Goal: Find specific page/section: Find specific page/section

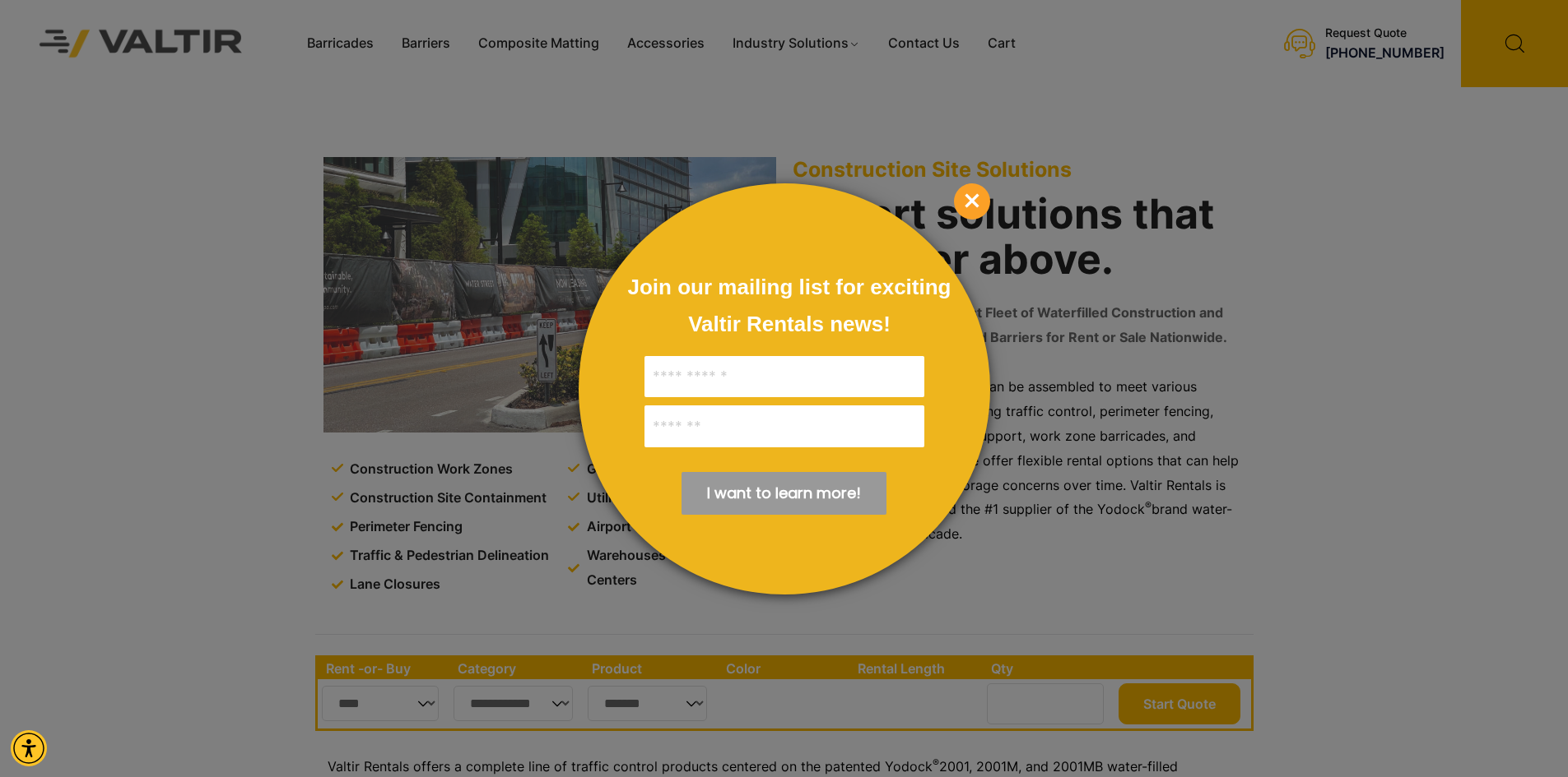
click at [961, 196] on span "×" at bounding box center [972, 201] width 37 height 37
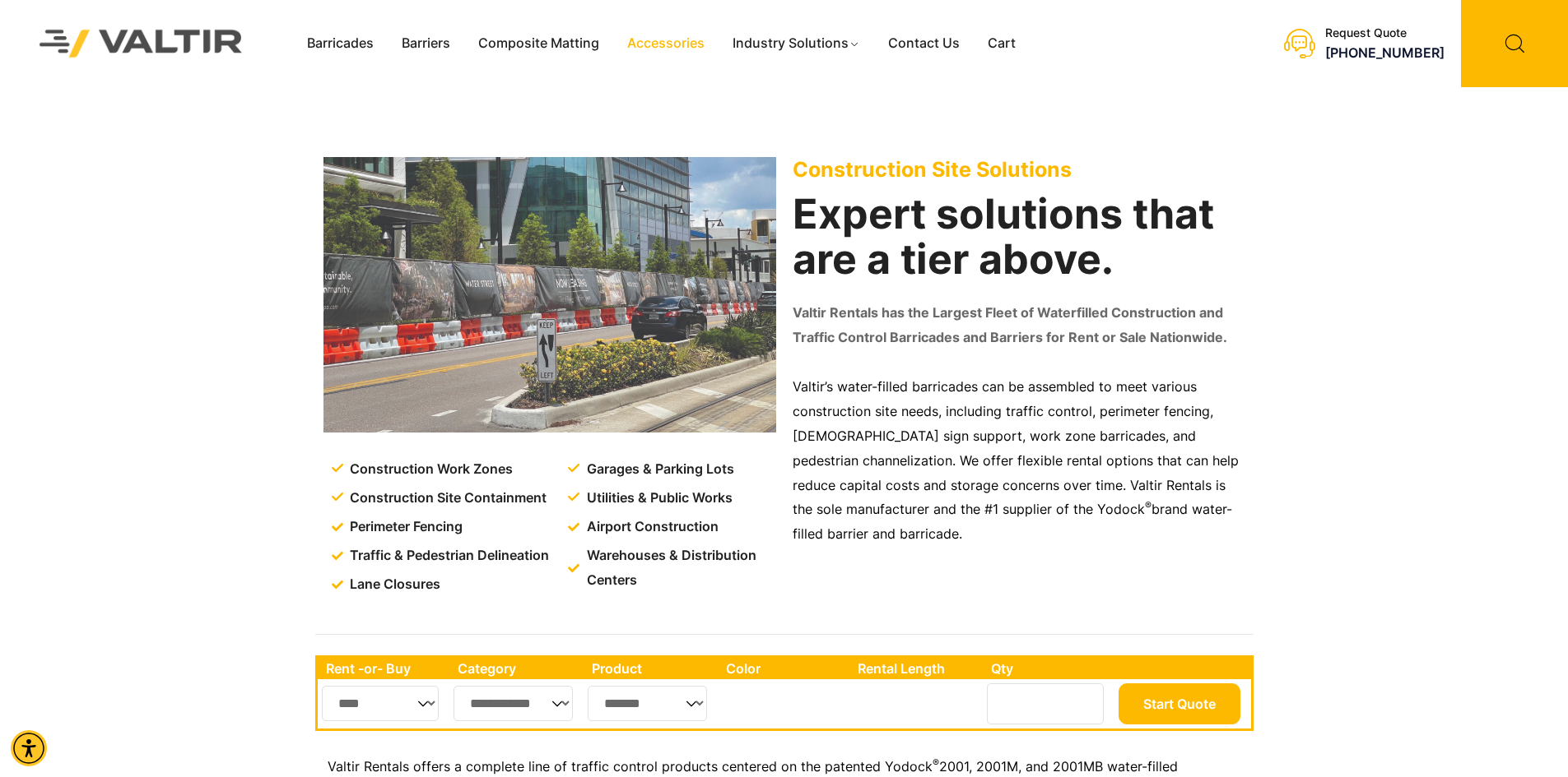
click at [710, 47] on link "Accessories" at bounding box center [666, 43] width 105 height 24
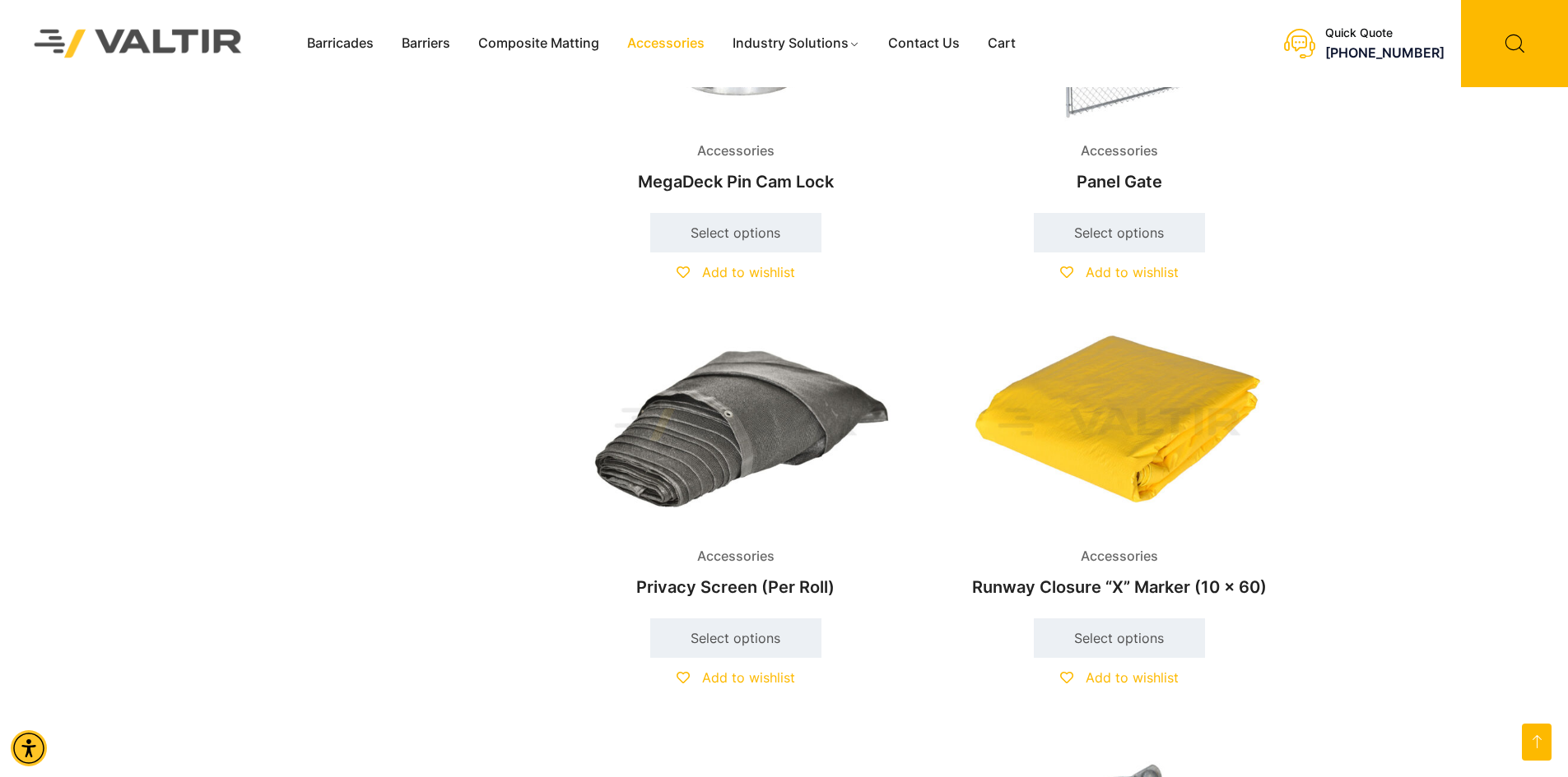
scroll to position [2303, 0]
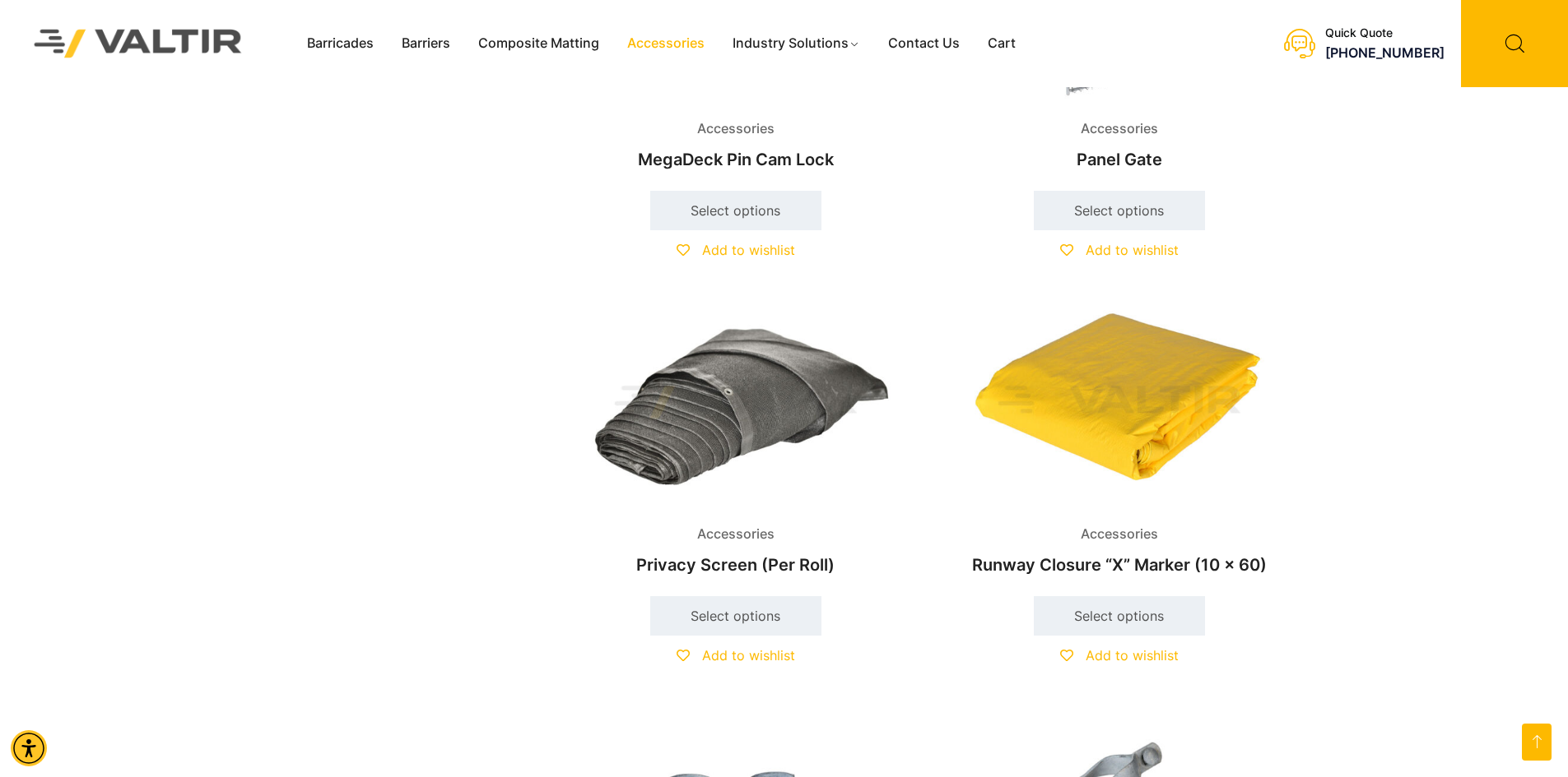
drag, startPoint x: 594, startPoint y: 37, endPoint x: 534, endPoint y: 144, distance: 122.7
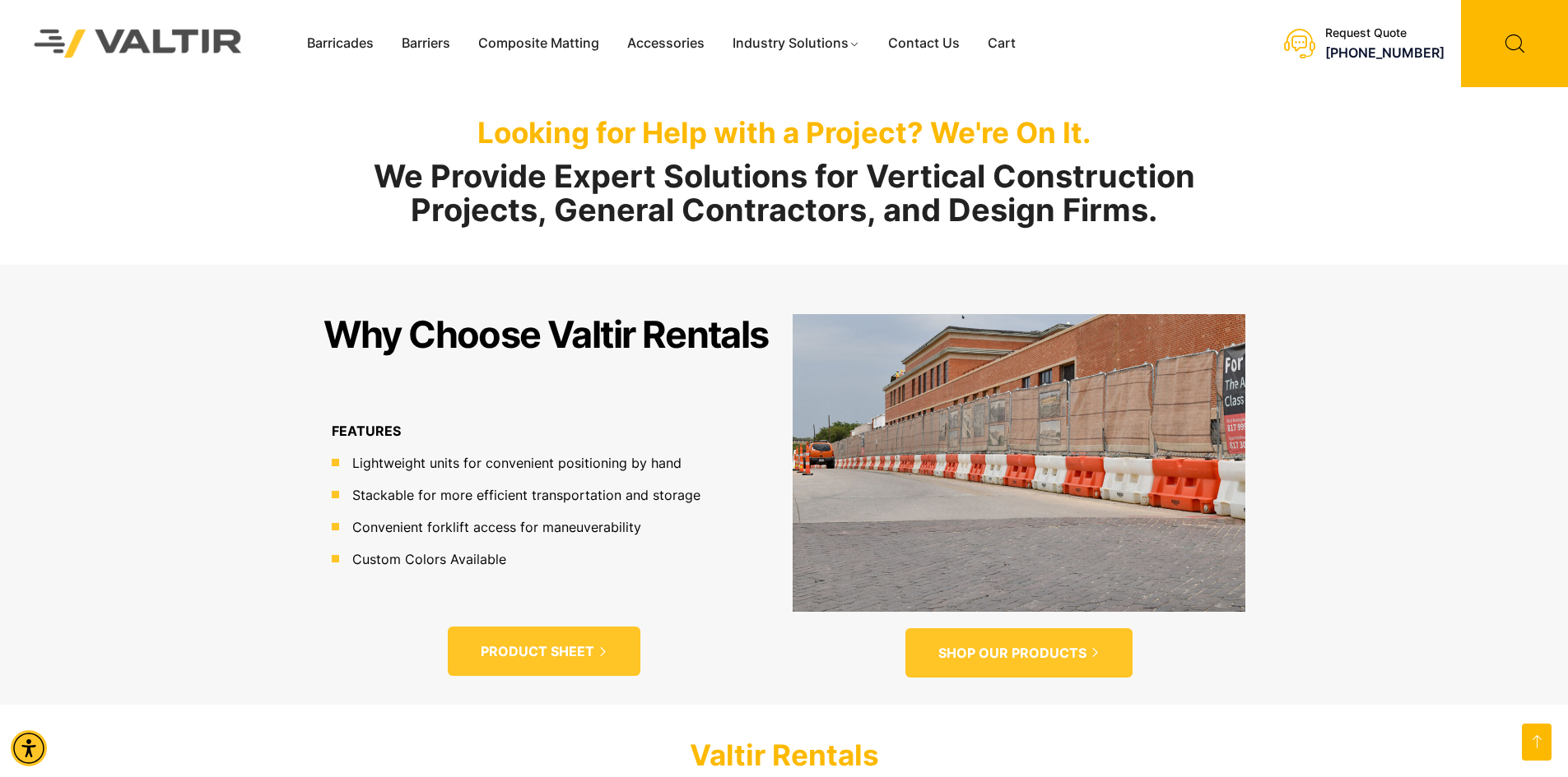
scroll to position [823, 0]
